Goal: Information Seeking & Learning: Learn about a topic

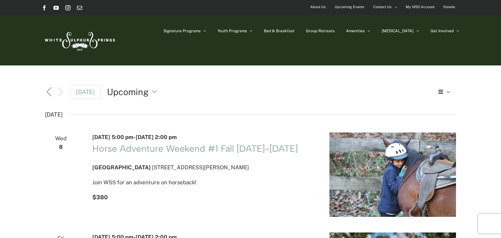
click at [350, 6] on span "Upcoming Events" at bounding box center [349, 6] width 30 height 9
click at [384, 7] on span "Contact Us" at bounding box center [382, 6] width 19 height 9
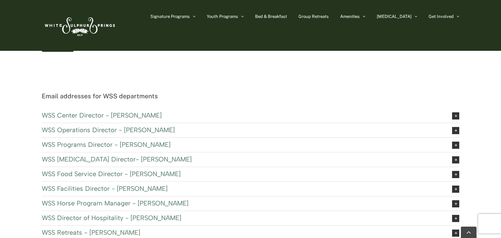
scroll to position [310, 0]
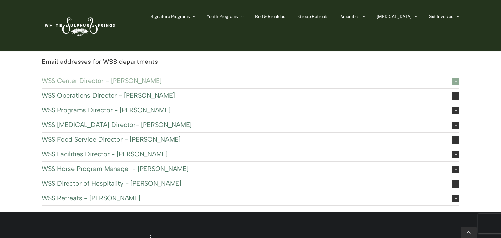
click at [454, 81] on icon at bounding box center [455, 81] width 7 height 7
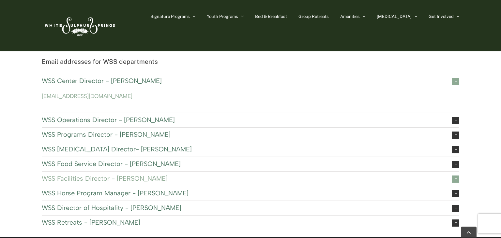
click at [455, 179] on icon at bounding box center [455, 179] width 7 height 7
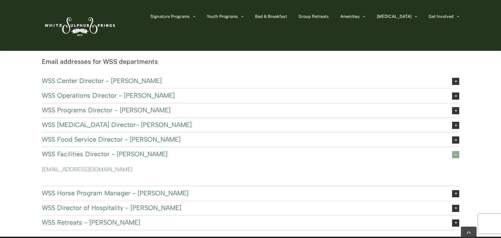
scroll to position [344, 0]
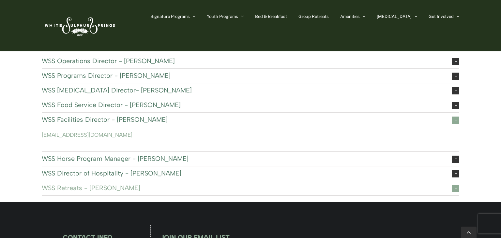
click at [457, 190] on icon at bounding box center [455, 188] width 7 height 7
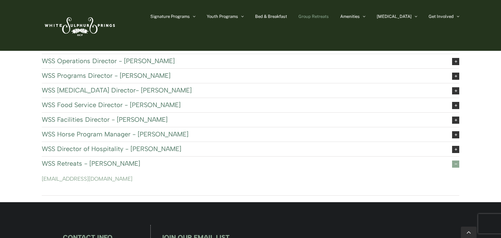
click at [328, 16] on span "Group Retreats" at bounding box center [313, 16] width 30 height 4
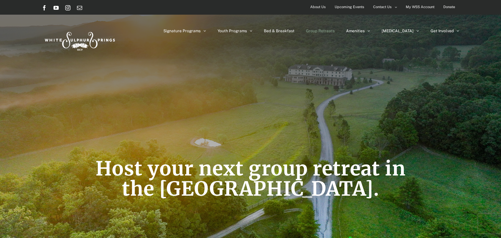
click at [317, 6] on span "About Us" at bounding box center [318, 6] width 16 height 9
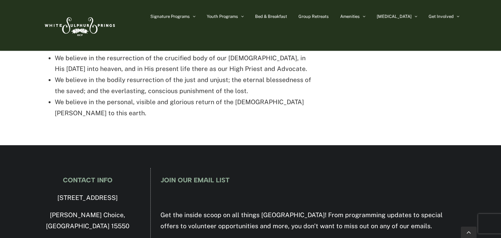
scroll to position [1445, 0]
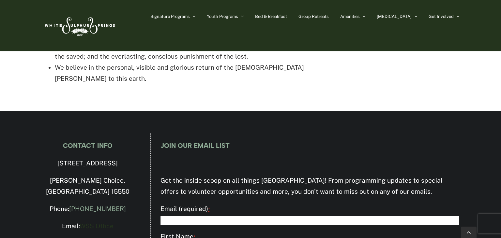
click at [105, 223] on link "WSS Office" at bounding box center [97, 226] width 34 height 7
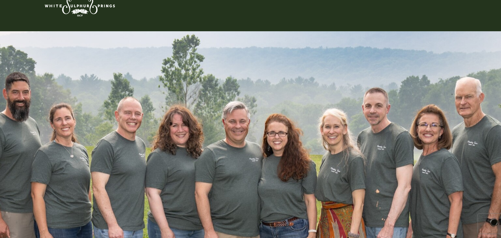
scroll to position [0, 0]
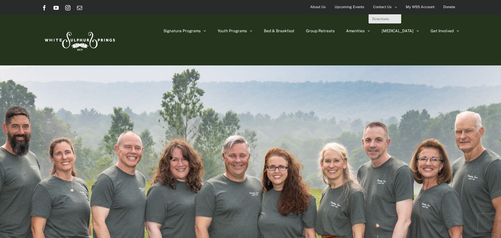
click at [383, 6] on span "Contact Us" at bounding box center [382, 6] width 19 height 9
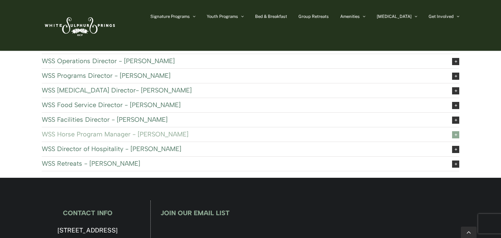
scroll to position [310, 0]
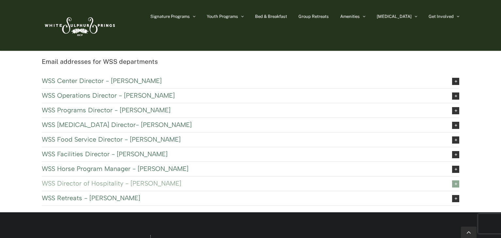
click at [455, 184] on icon at bounding box center [455, 184] width 7 height 7
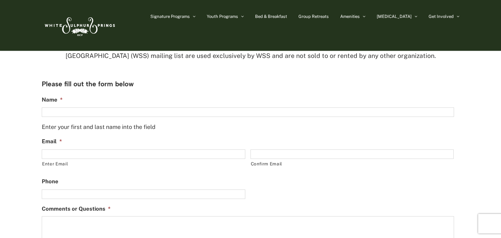
scroll to position [0, 0]
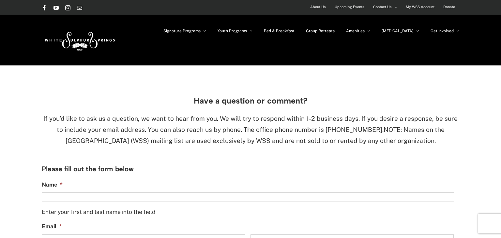
click at [346, 7] on span "Upcoming Events" at bounding box center [349, 6] width 30 height 9
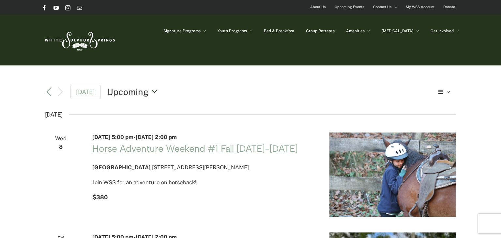
click at [153, 90] on button "Upcoming Upcoming" at bounding box center [134, 92] width 54 height 12
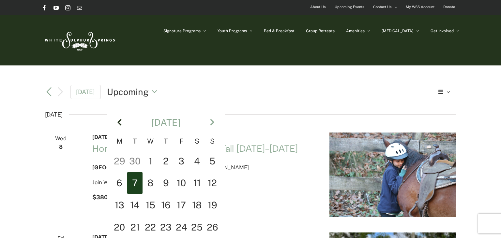
click at [117, 121] on th "Prev" at bounding box center [119, 123] width 16 height 28
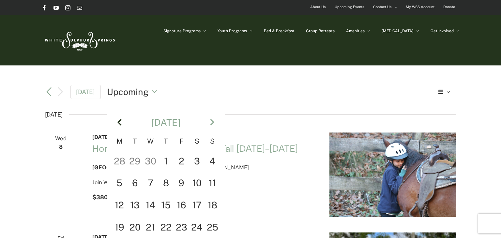
click at [117, 121] on th "Prev" at bounding box center [119, 123] width 16 height 28
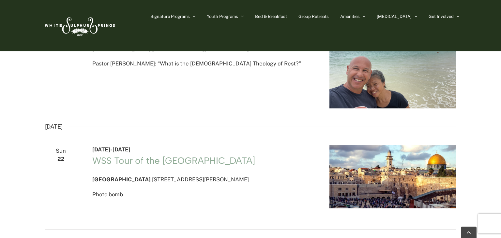
scroll to position [1411, 0]
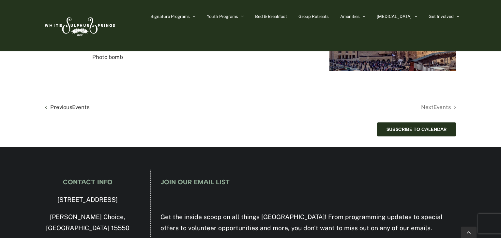
click at [75, 110] on span "Events" at bounding box center [80, 107] width 17 height 7
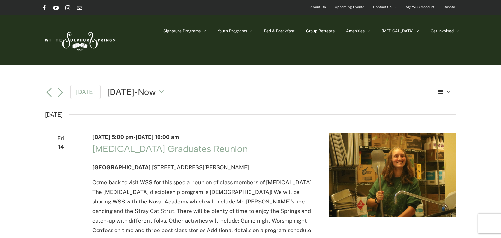
click at [166, 35] on div "Signature Programs Summer R&R Winter Retreat Holistic Health Workshop Resurrect…" at bounding box center [250, 40] width 417 height 51
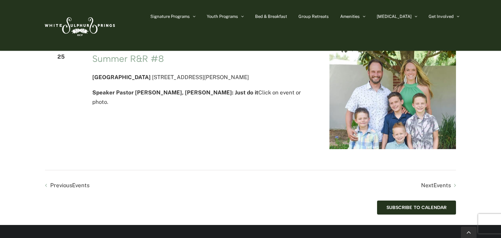
scroll to position [1893, 0]
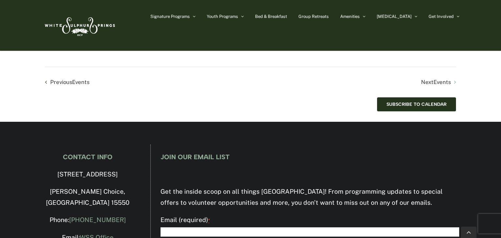
click at [63, 87] on span "Previous Events" at bounding box center [69, 82] width 39 height 9
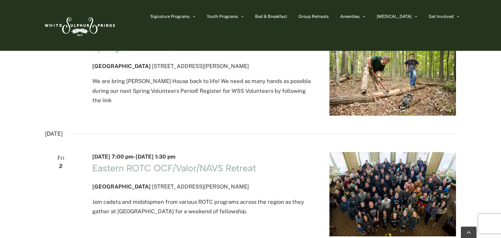
scroll to position [1067, 0]
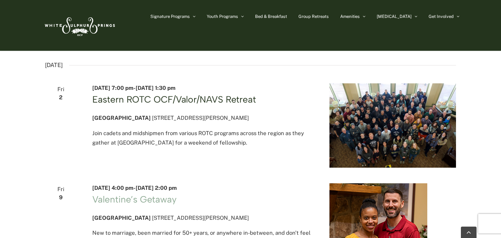
click at [201, 105] on link "Eastern ROTC OCF/Valor/NAVS Retreat" at bounding box center [174, 99] width 164 height 11
drag, startPoint x: 256, startPoint y: 117, endPoint x: 88, endPoint y: 117, distance: 167.8
click at [88, 117] on div "February 2, 2024 @ 7:00 pm - February 4, 2024 @ 1:30 pm Eastern ROTC OCF/Valor/…" at bounding box center [202, 125] width 237 height 84
copy link "Eastern ROTC OCF/Valor/NAVS Retreat"
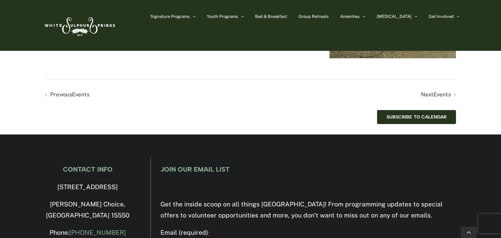
scroll to position [1927, 0]
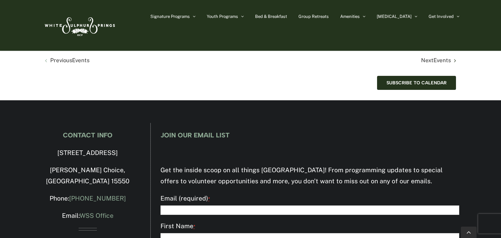
click at [426, 65] on span "Next Events" at bounding box center [436, 60] width 30 height 9
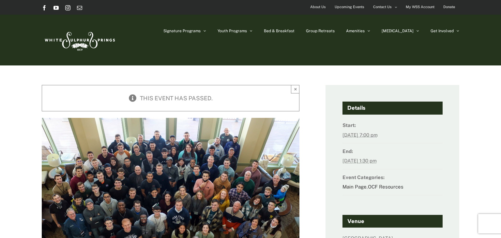
scroll to position [34, 0]
